Goal: Transaction & Acquisition: Purchase product/service

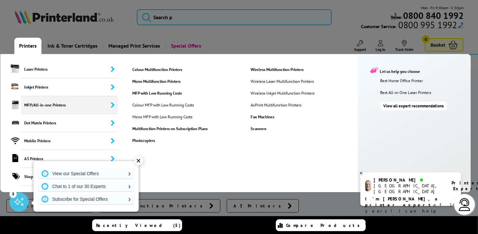
click at [45, 106] on span "MFP/All-in-one Printers" at bounding box center [69, 105] width 97 height 18
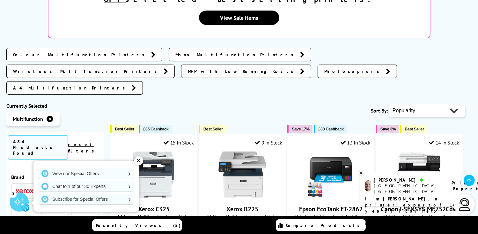
click at [76, 188] on img at bounding box center [85, 190] width 19 height 5
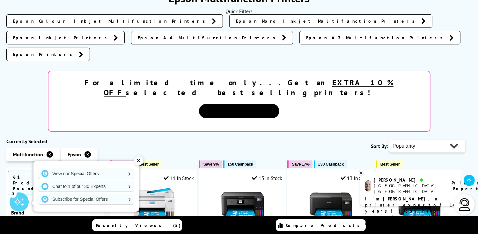
scroll to position [96, 0]
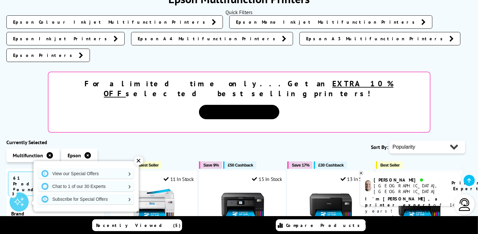
click at [430, 140] on select "Popularity Rating Price - Low to High Price - High to Low Running Costs - Low t…" at bounding box center [428, 146] width 76 height 13
select select "Price Ascending"
click at [390, 140] on select "Popularity Rating Price - Low to High Price - High to Low Running Costs - Low t…" at bounding box center [428, 146] width 76 height 13
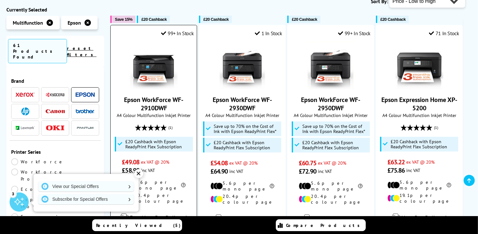
scroll to position [255, 0]
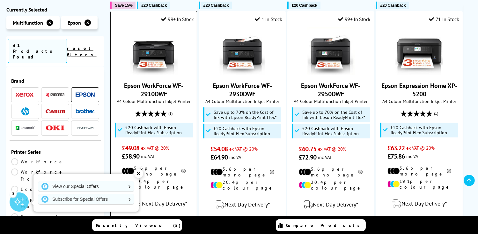
click at [171, 217] on link "View" at bounding box center [154, 223] width 56 height 13
